Goal: Book appointment/travel/reservation

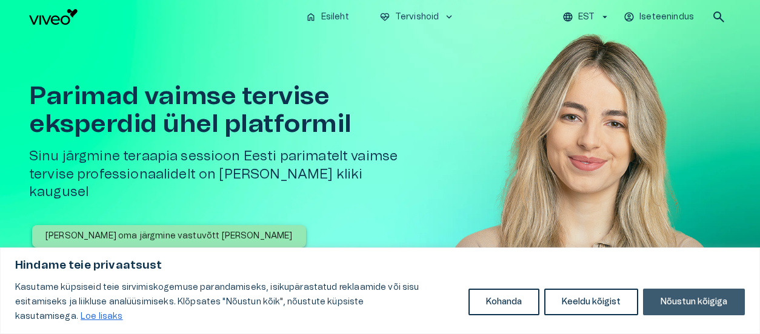
click at [687, 303] on button "Nõustun kõigiga" at bounding box center [694, 302] width 102 height 27
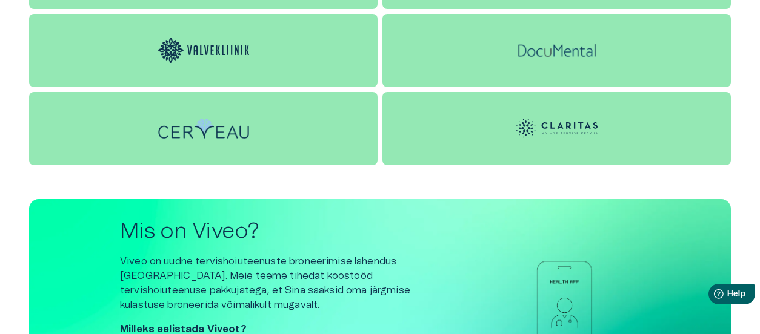
scroll to position [1696, 0]
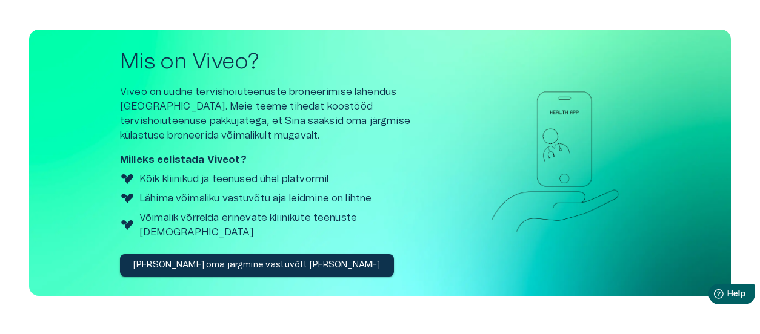
click at [239, 259] on p "[PERSON_NAME] oma järgmine vastuvõtt [PERSON_NAME]" at bounding box center [256, 265] width 247 height 13
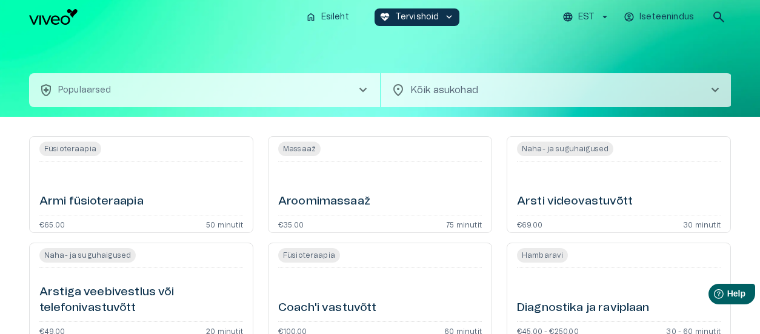
click at [365, 96] on span "chevron_right" at bounding box center [363, 90] width 15 height 15
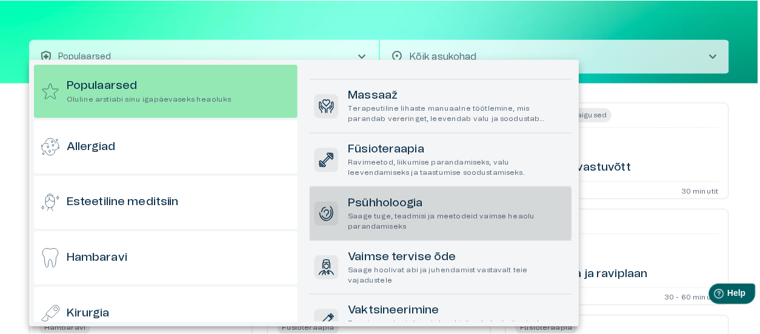
scroll to position [151, 0]
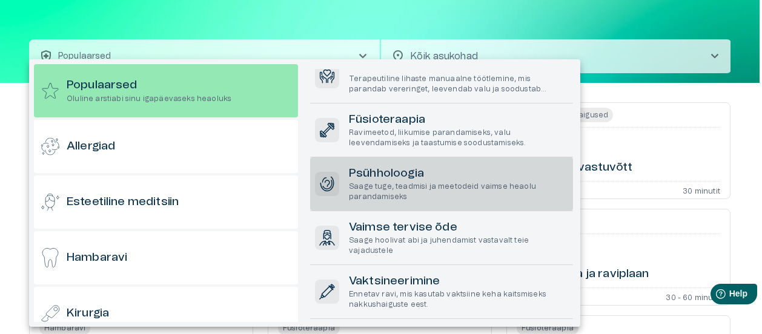
click at [415, 191] on p "Saage tuge, teadmisi ja meetodeid vaimse heaolu parandamiseks" at bounding box center [458, 192] width 219 height 21
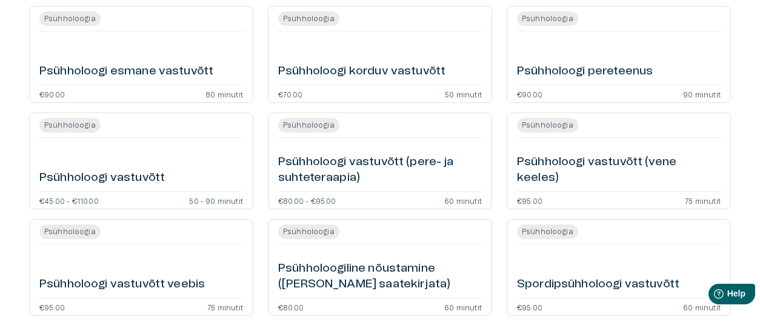
scroll to position [485, 0]
